Goal: Task Accomplishment & Management: Manage account settings

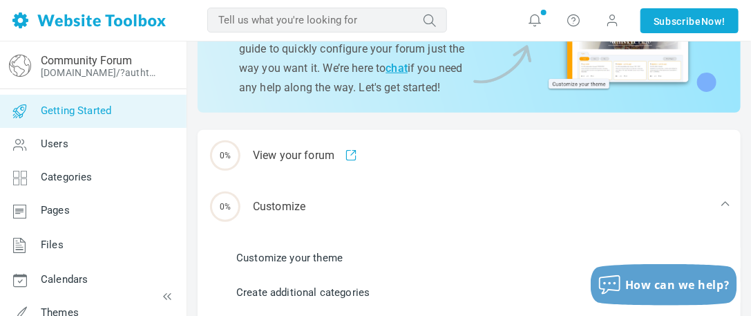
scroll to position [138, 0]
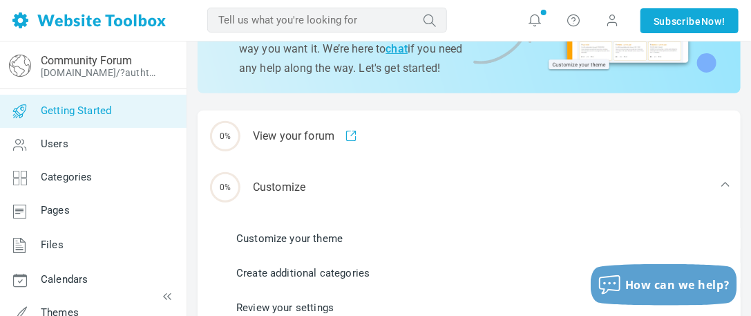
click at [115, 144] on link "Users" at bounding box center [92, 144] width 187 height 33
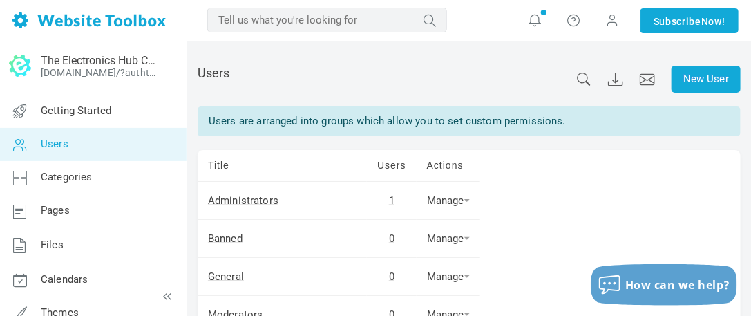
click at [118, 109] on link "Getting Started" at bounding box center [92, 111] width 187 height 33
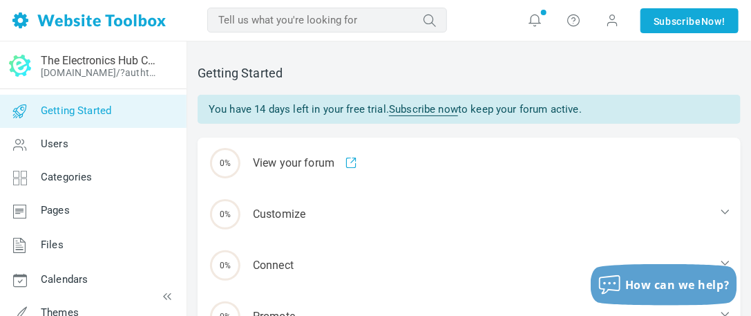
click at [377, 198] on div "0% Customize" at bounding box center [469, 214] width 543 height 51
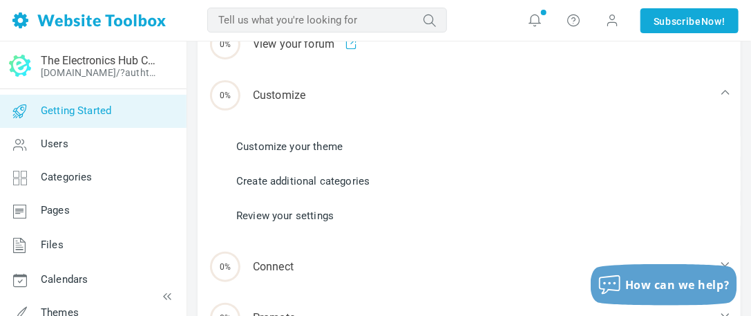
scroll to position [138, 0]
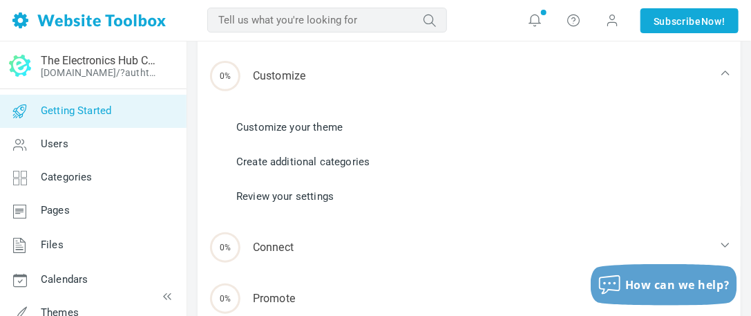
click at [299, 126] on link "Customize your theme" at bounding box center [289, 127] width 106 height 15
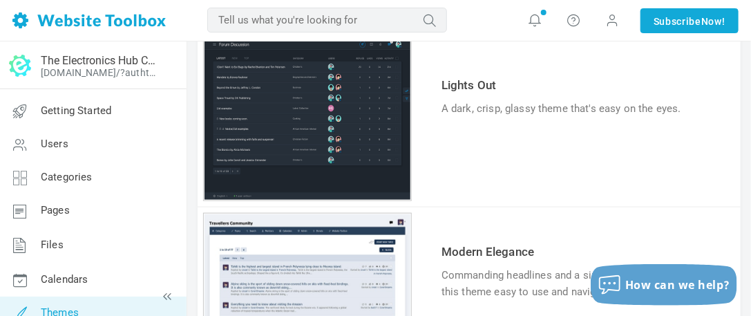
scroll to position [415, 0]
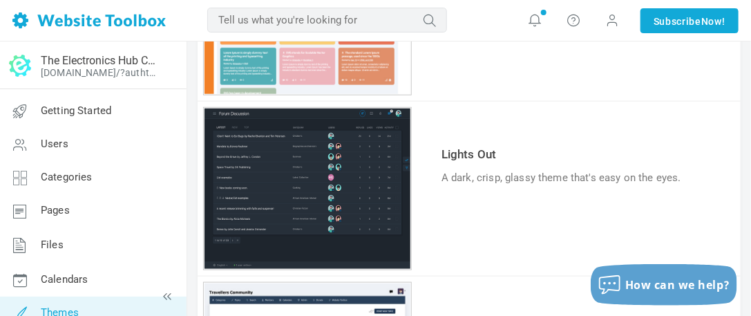
click at [457, 153] on link "Lights Out" at bounding box center [469, 154] width 55 height 14
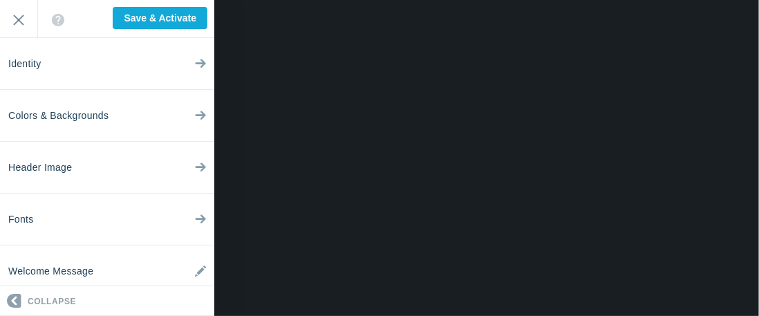
click at [150, 127] on link "Colors & Backgrounds" at bounding box center [107, 116] width 214 height 52
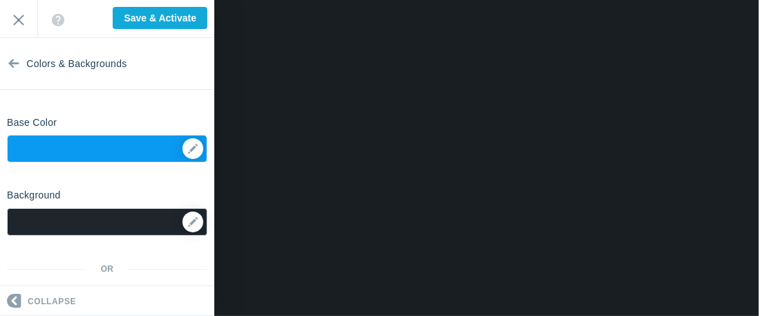
click at [138, 218] on div at bounding box center [107, 222] width 200 height 28
click at [189, 220] on link at bounding box center [192, 221] width 21 height 21
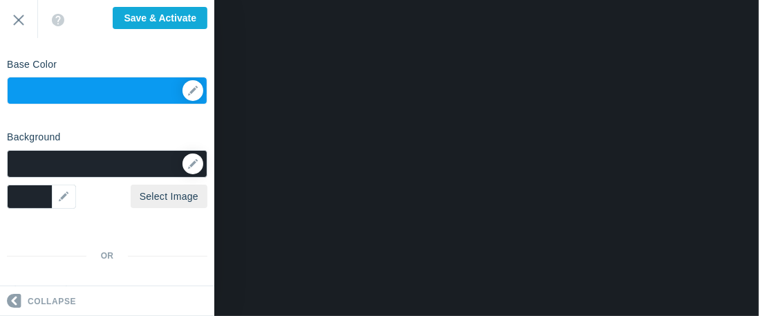
scroll to position [69, 0]
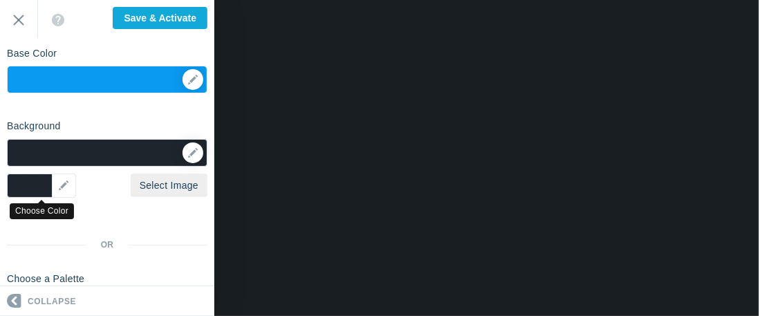
click at [55, 187] on div "▼" at bounding box center [41, 185] width 69 height 24
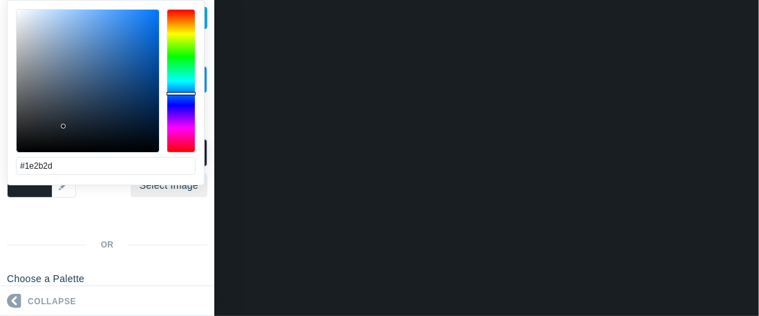
click at [185, 83] on div at bounding box center [181, 81] width 29 height 144
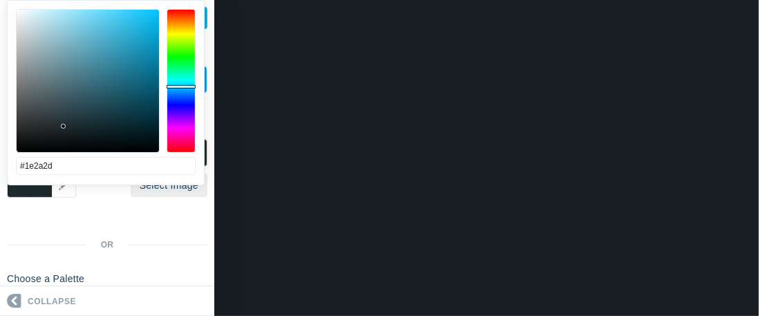
click at [178, 86] on div at bounding box center [181, 81] width 29 height 144
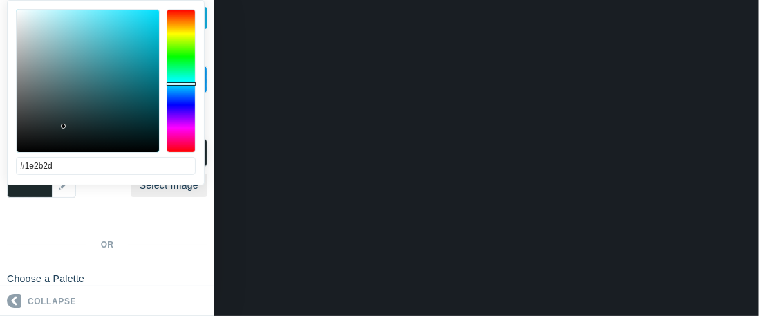
click at [178, 83] on div at bounding box center [181, 81] width 29 height 144
click at [179, 82] on div at bounding box center [181, 83] width 29 height 3
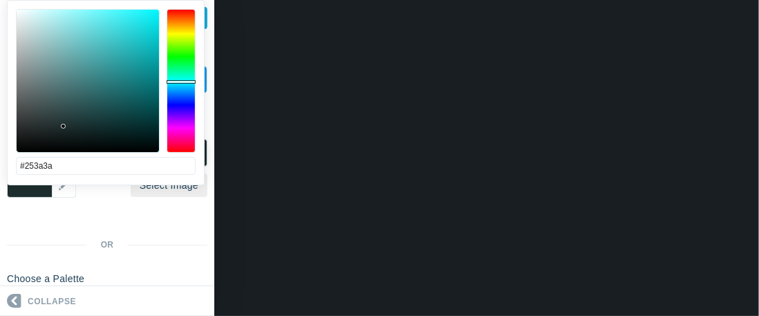
click at [69, 119] on div at bounding box center [88, 81] width 142 height 142
click at [187, 81] on div at bounding box center [181, 81] width 29 height 3
click at [187, 82] on div at bounding box center [181, 81] width 29 height 144
click at [186, 80] on div at bounding box center [181, 80] width 29 height 3
click at [82, 115] on div at bounding box center [88, 81] width 142 height 142
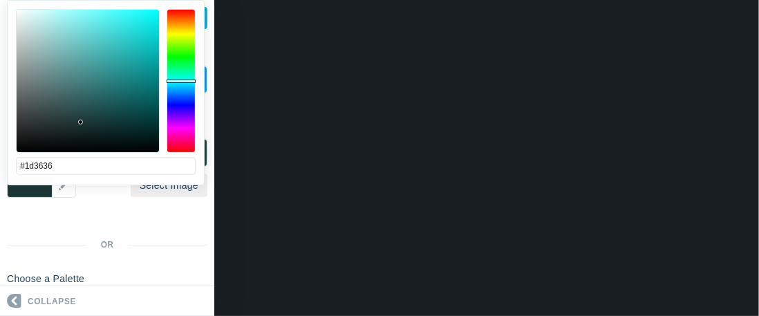
click at [80, 122] on div at bounding box center [88, 81] width 142 height 142
click at [80, 125] on div at bounding box center [88, 81] width 142 height 142
click at [79, 120] on div at bounding box center [88, 81] width 142 height 142
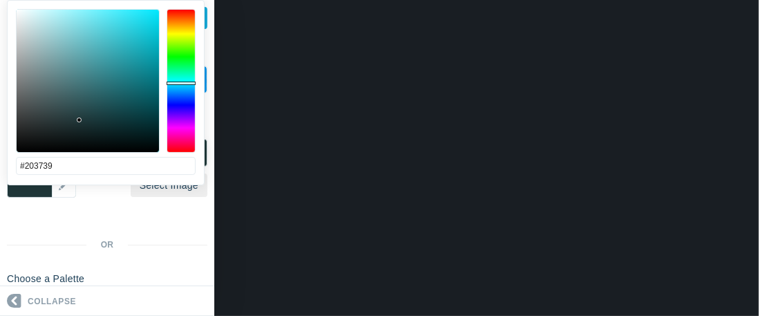
click at [181, 82] on div at bounding box center [181, 81] width 29 height 144
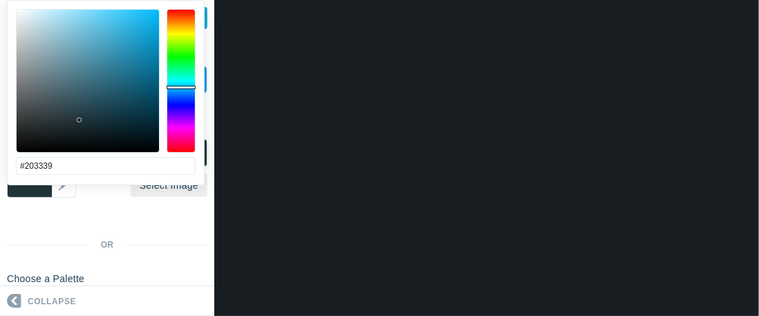
click at [181, 86] on div at bounding box center [181, 81] width 29 height 144
type input "#203039"
click at [180, 88] on div at bounding box center [181, 81] width 29 height 144
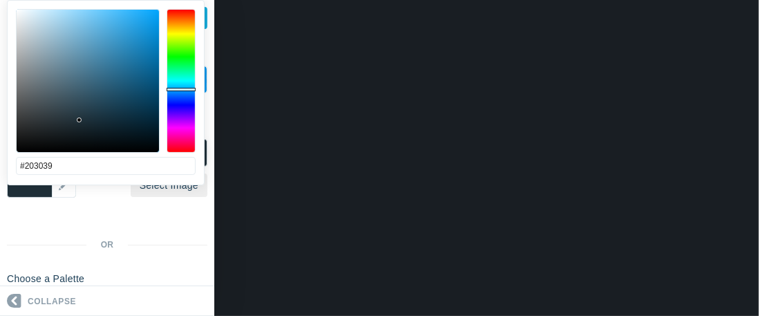
click at [142, 226] on div "Background Options Select Image ▼ Position Repeat Fixed Position Underlying Col…" at bounding box center [107, 262] width 214 height 296
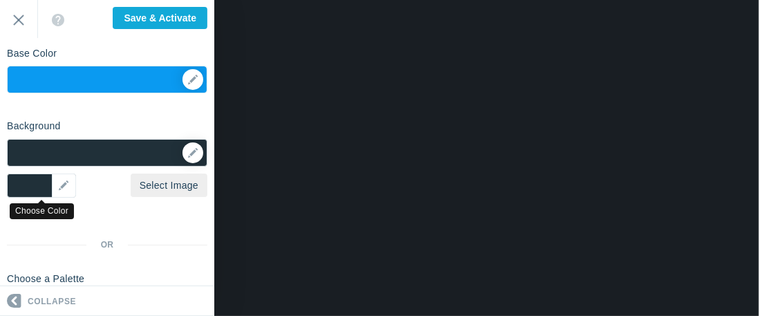
click at [59, 185] on div "▼" at bounding box center [41, 185] width 69 height 24
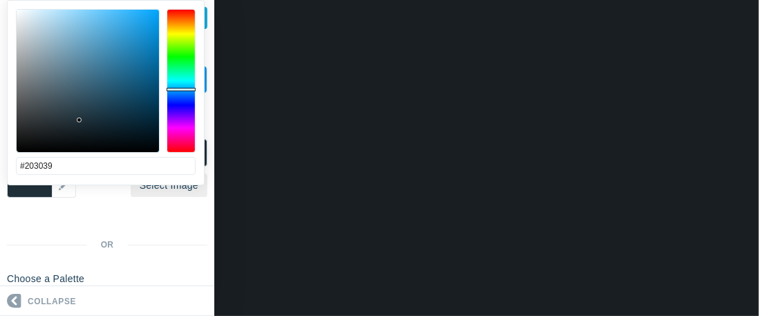
click at [89, 207] on div "Background Options Select Image #203039 ▼ Position Repeat Fixed Position Underl…" at bounding box center [107, 262] width 214 height 296
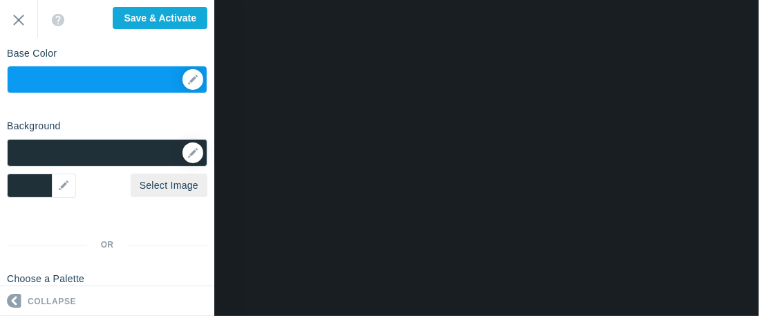
click at [185, 78] on div "▼" at bounding box center [107, 83] width 199 height 35
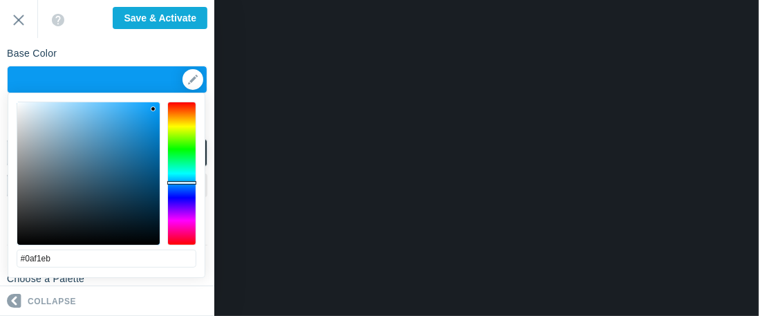
click at [178, 172] on div at bounding box center [181, 174] width 29 height 144
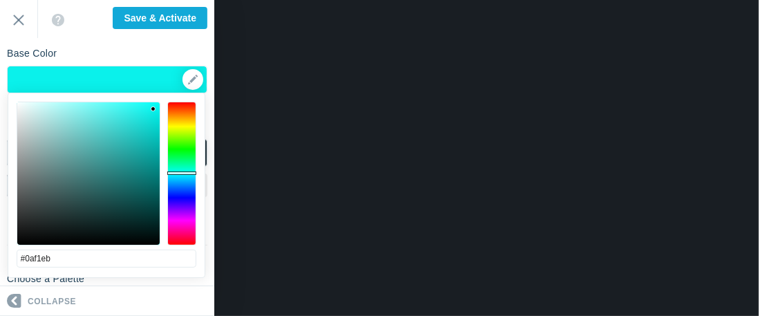
click at [179, 172] on div at bounding box center [181, 172] width 29 height 3
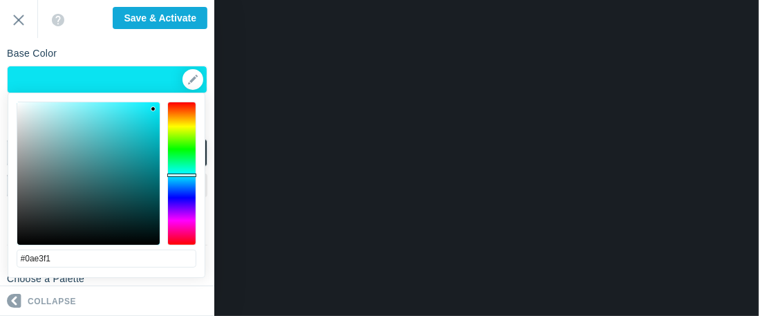
click at [182, 174] on div at bounding box center [181, 174] width 29 height 144
type input "#0af1eb"
click at [182, 173] on div at bounding box center [181, 174] width 29 height 3
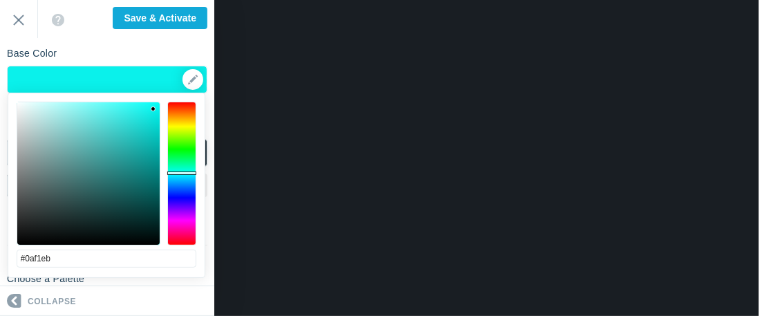
click at [144, 48] on div "Base Color ▼" at bounding box center [107, 67] width 214 height 52
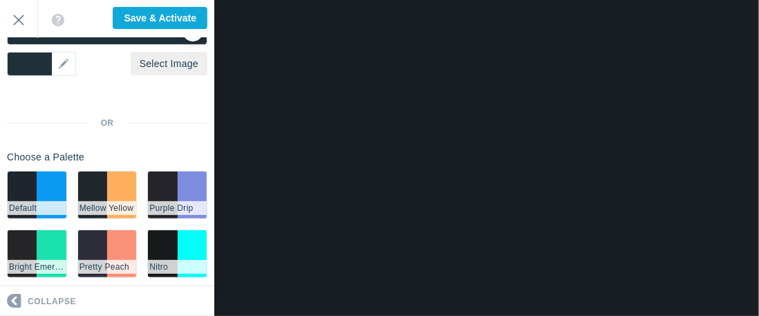
scroll to position [207, 0]
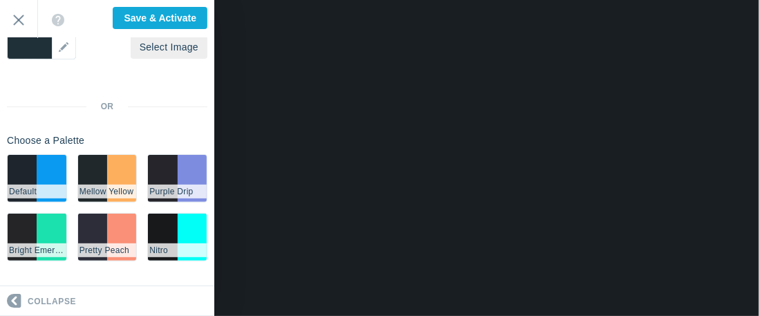
click at [178, 225] on li "#01fff7" at bounding box center [192, 237] width 29 height 47
click at [47, 169] on li "#0a9af1" at bounding box center [51, 178] width 29 height 47
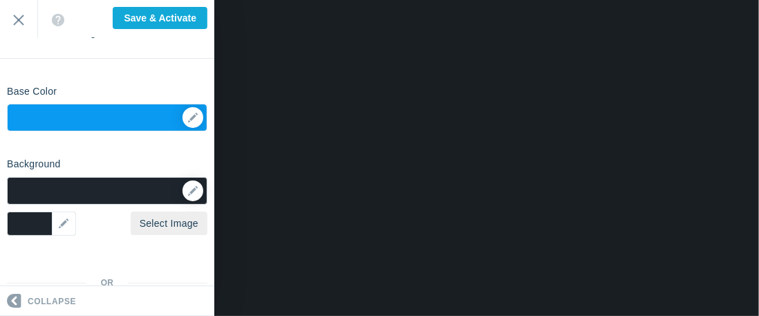
scroll to position [0, 0]
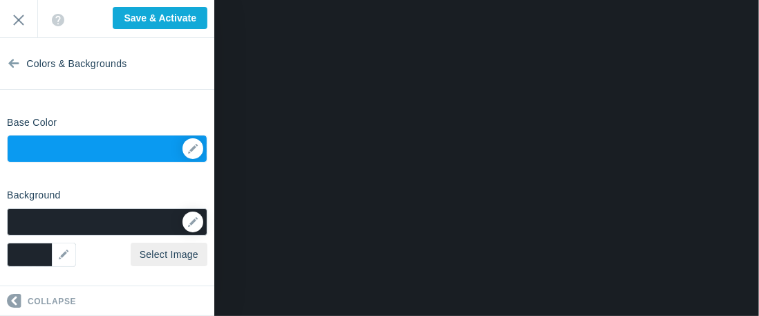
click at [180, 149] on div "▼" at bounding box center [107, 152] width 199 height 35
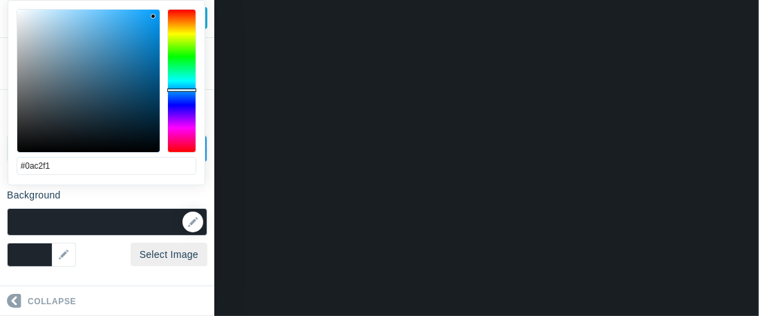
click at [182, 85] on div at bounding box center [181, 81] width 29 height 144
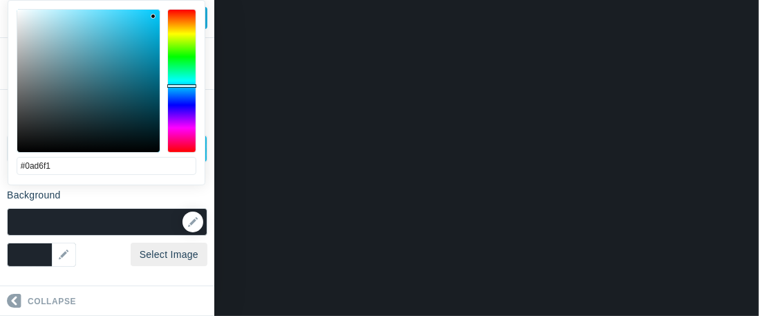
click at [182, 84] on div at bounding box center [181, 85] width 29 height 3
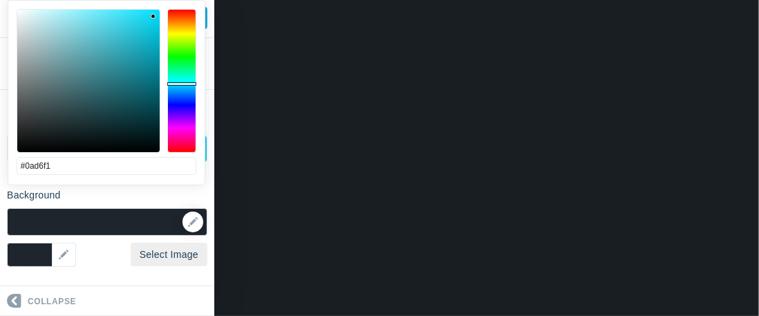
type input "#0aeaf1"
click at [182, 82] on div at bounding box center [181, 83] width 29 height 3
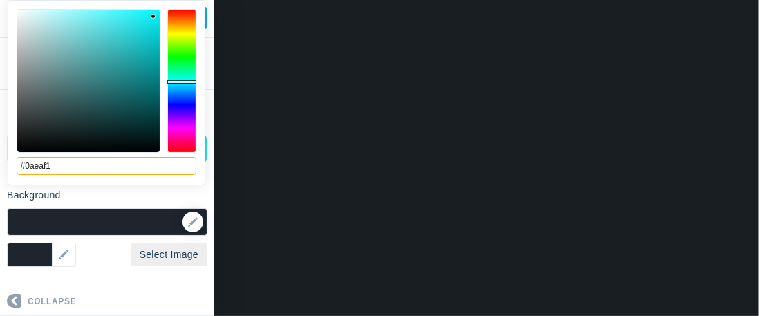
click at [106, 175] on input "#0aeaf1" at bounding box center [107, 166] width 180 height 18
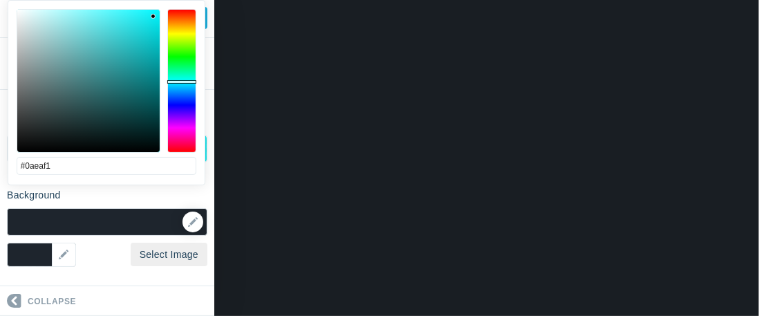
click at [107, 185] on div "#0aeaf1 cancel choose" at bounding box center [106, 193] width 196 height 384
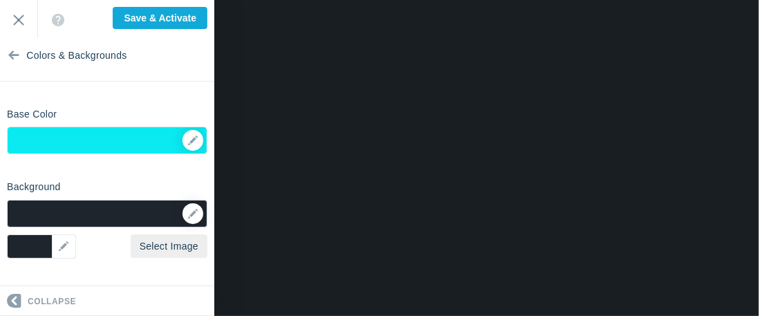
scroll to position [6, 0]
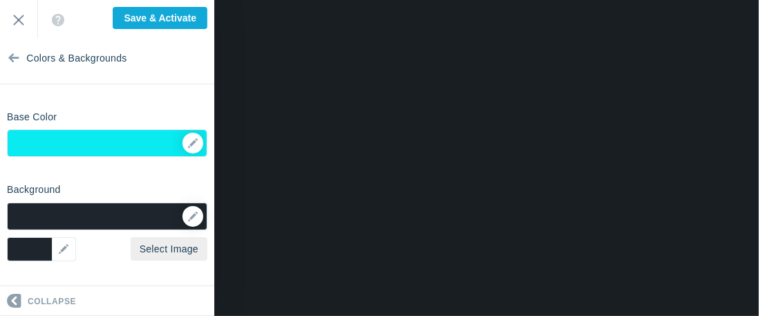
click at [26, 21] on input "Exit" at bounding box center [18, 19] width 37 height 38
click at [190, 19] on input "Save & Activate" at bounding box center [160, 18] width 95 height 22
type input "Saving..."
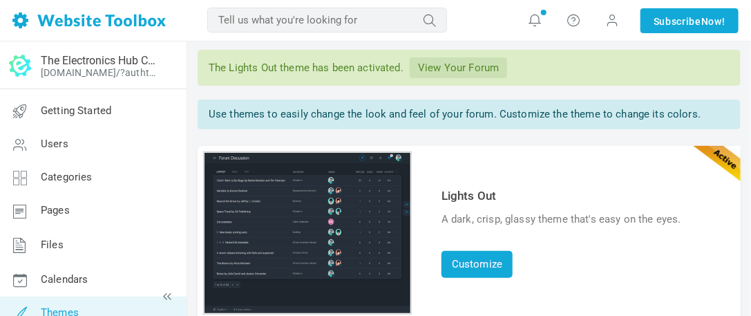
scroll to position [69, 0]
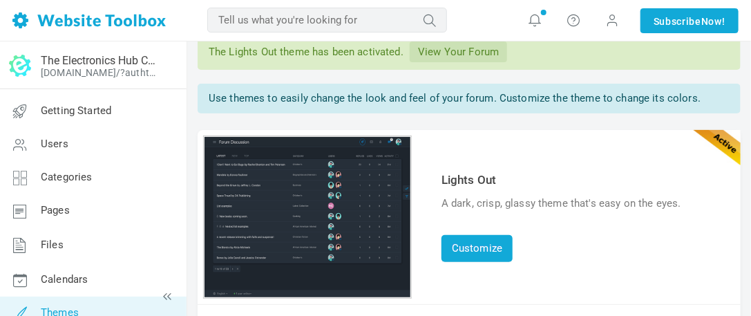
click at [93, 205] on link "Pages" at bounding box center [92, 210] width 187 height 33
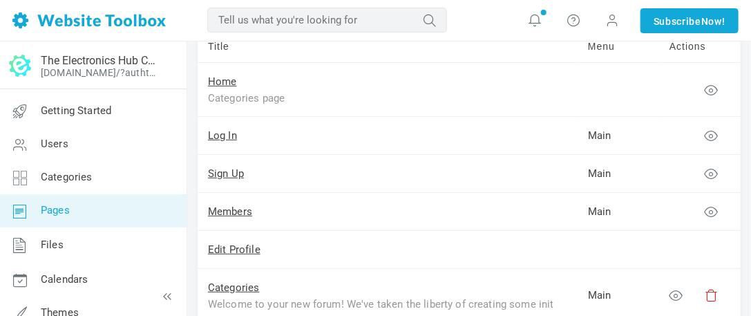
scroll to position [138, 0]
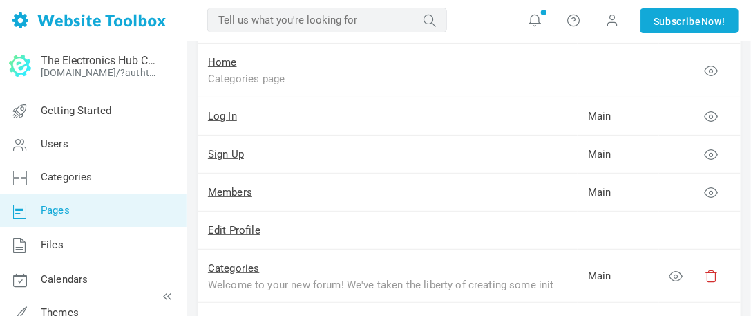
click at [695, 20] on link "Subscribe Now!" at bounding box center [690, 20] width 98 height 25
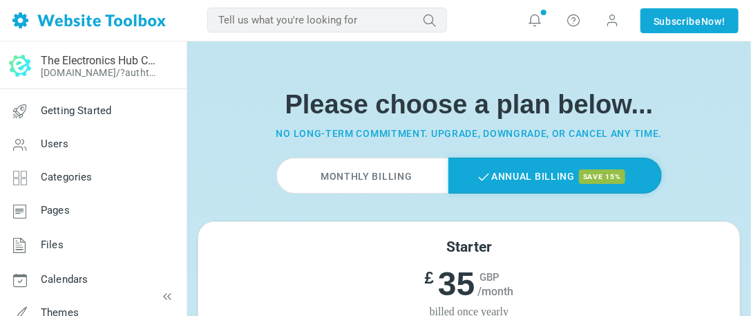
click at [377, 188] on label "Monthly Billing" at bounding box center [361, 176] width 171 height 36
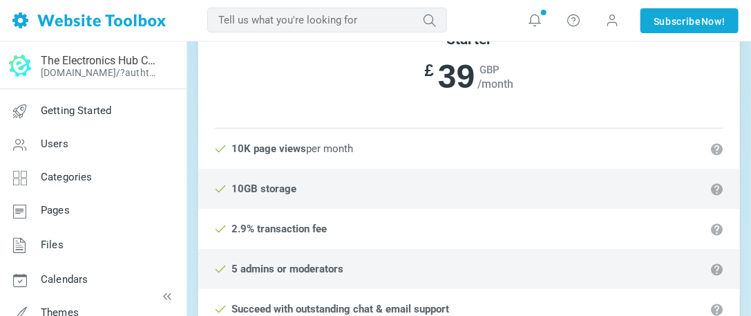
scroll to position [276, 0]
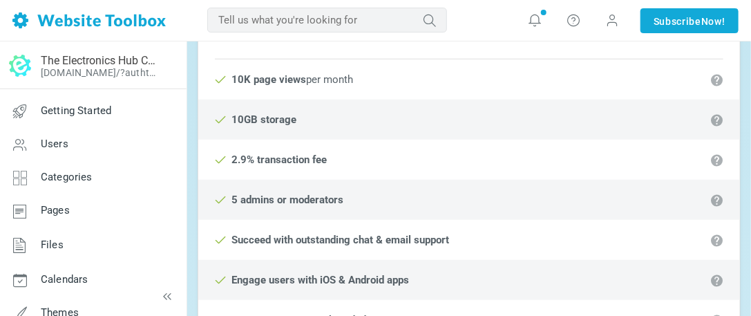
click at [109, 28] on img at bounding box center [88, 20] width 153 height 16
